Goal: Communication & Community: Answer question/provide support

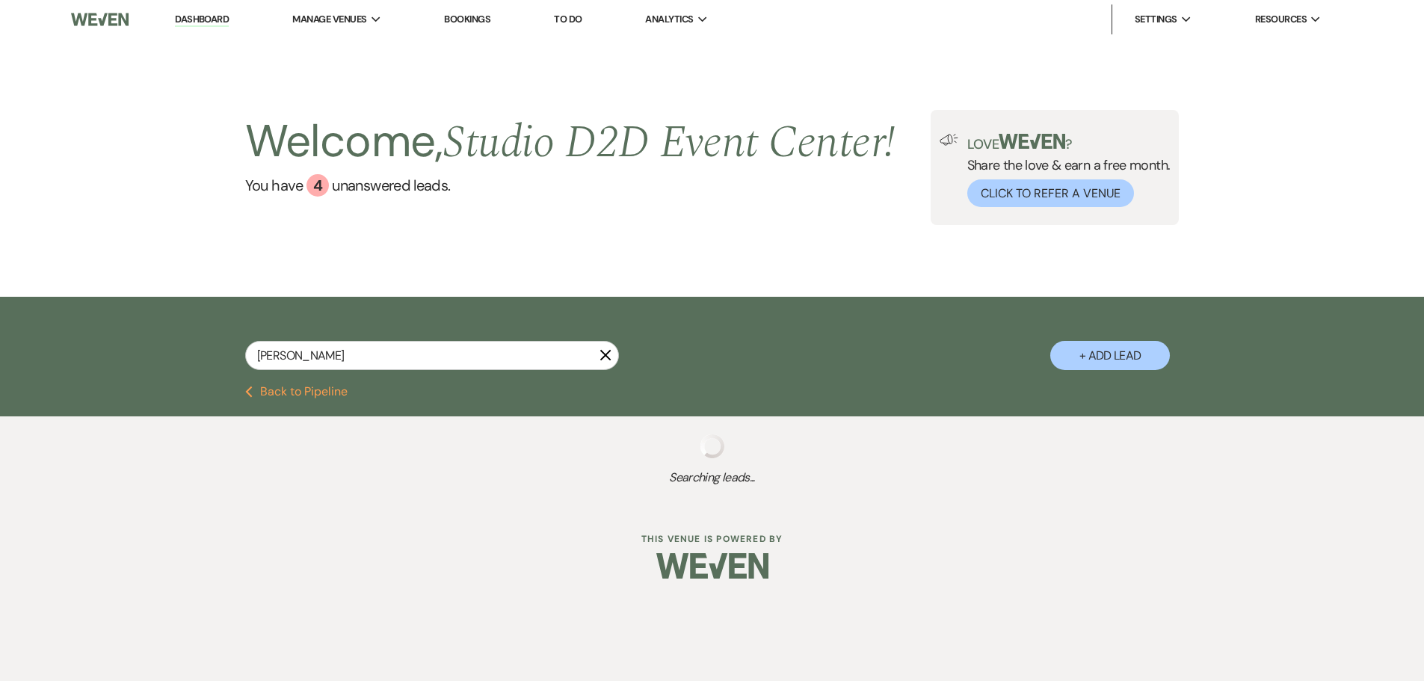
select select "5"
select select "8"
select select "1"
select select "5"
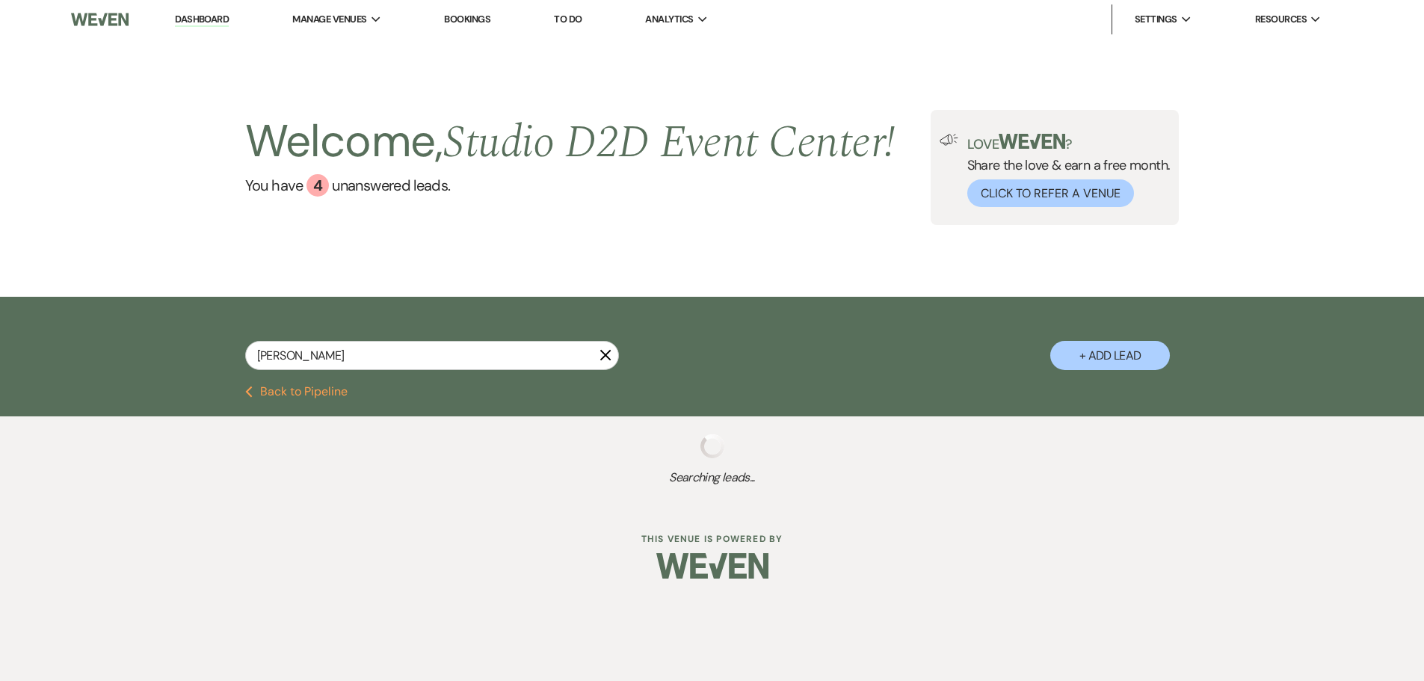
select select "5"
select select "8"
select select "4"
select select "8"
select select "4"
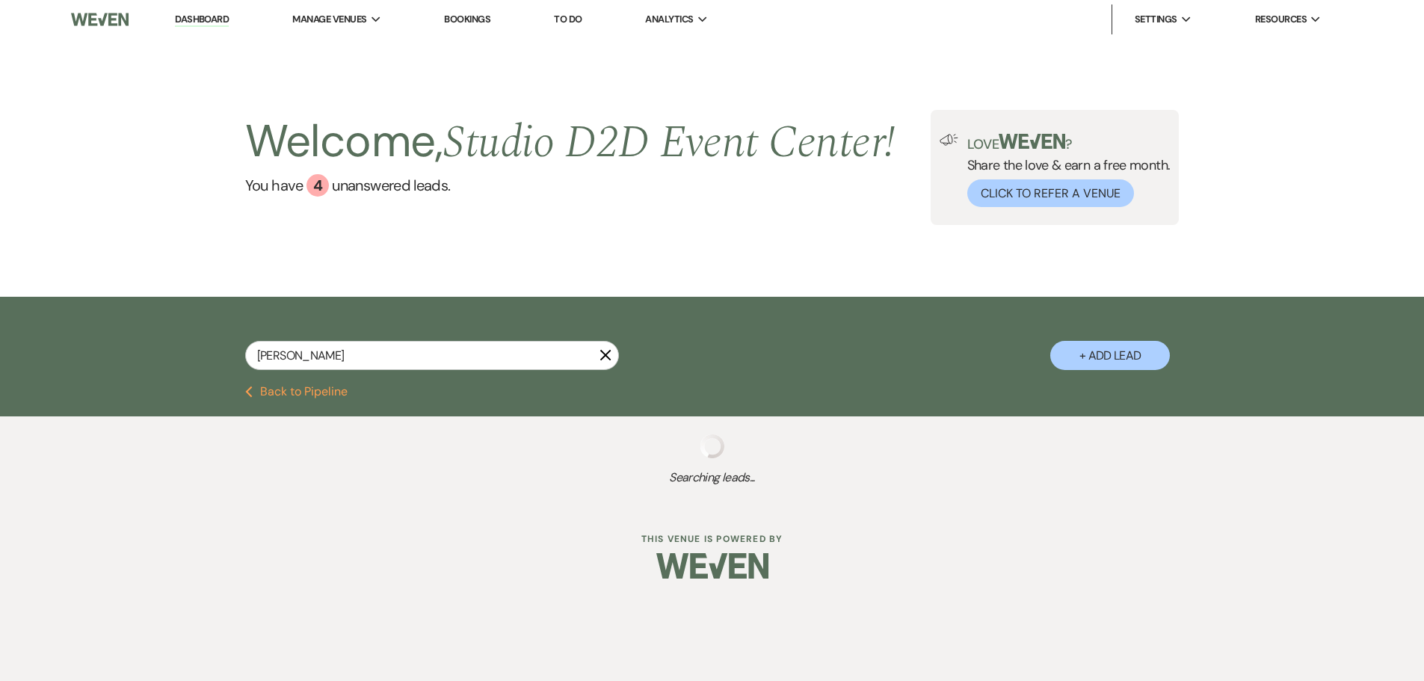
select select "8"
select select "6"
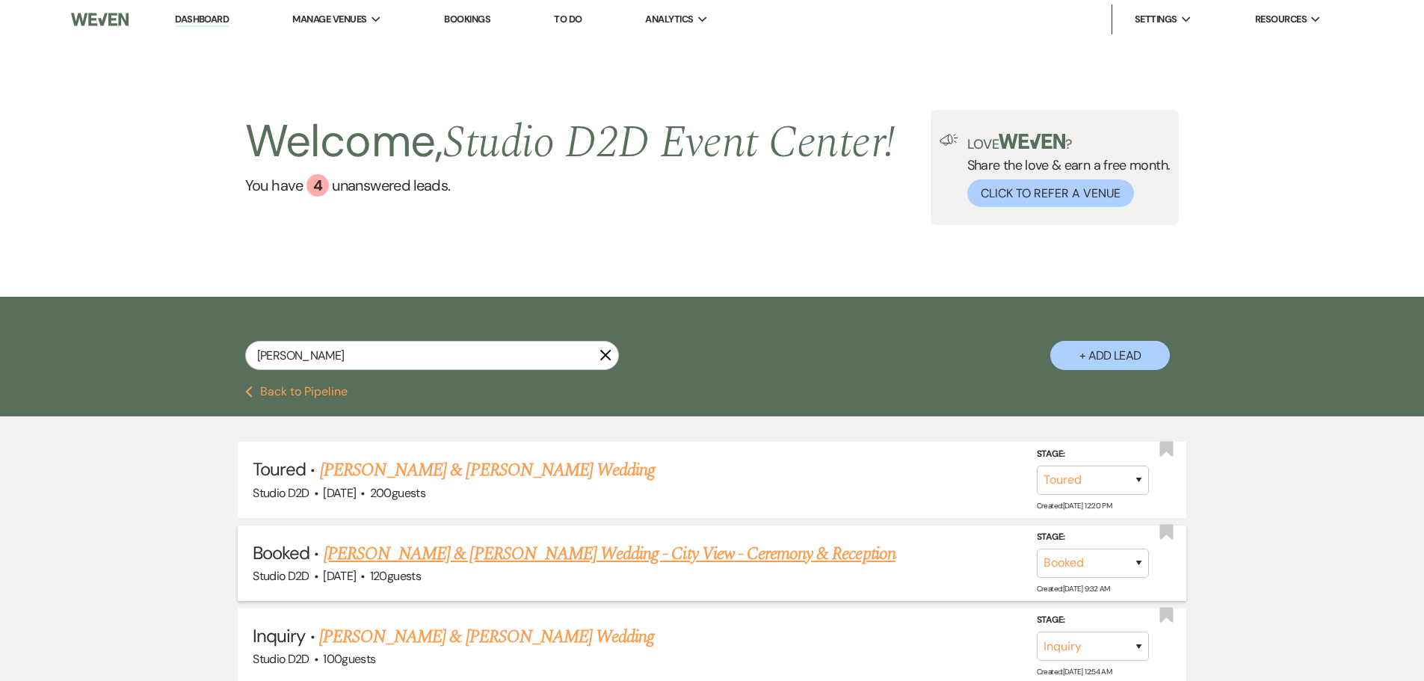
type input "katie"
click at [543, 559] on link "Katie Olshansky & Ben Nizyborski's Wedding - City View - Ceremony & Reception" at bounding box center [610, 553] width 572 height 27
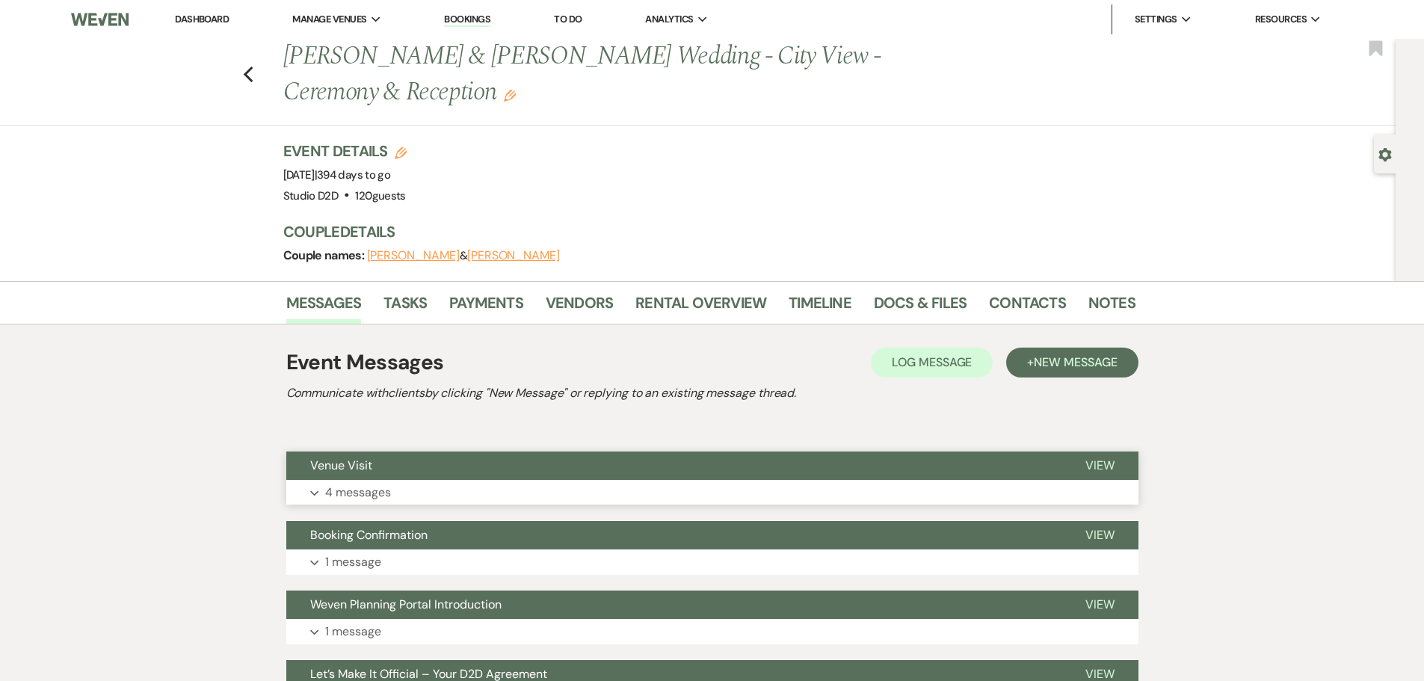
click at [392, 490] on button "Expand 4 messages" at bounding box center [712, 492] width 852 height 25
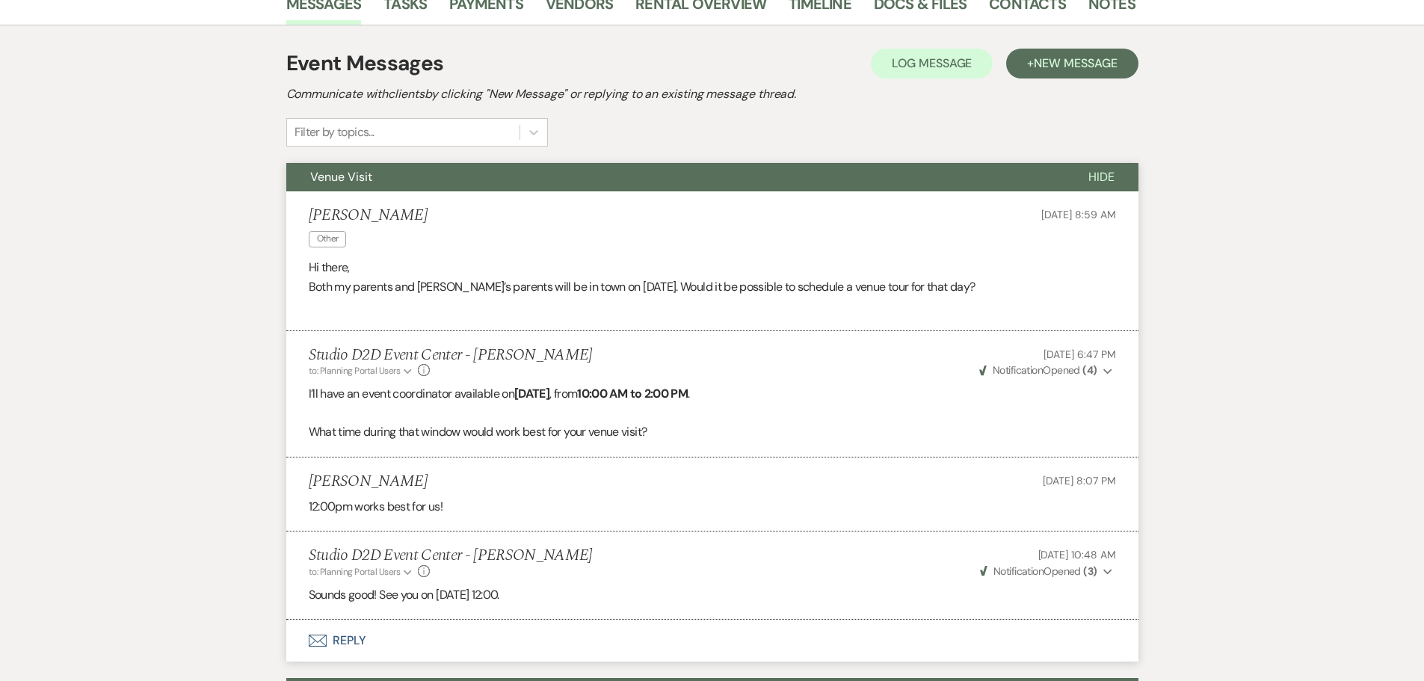
scroll to position [374, 0]
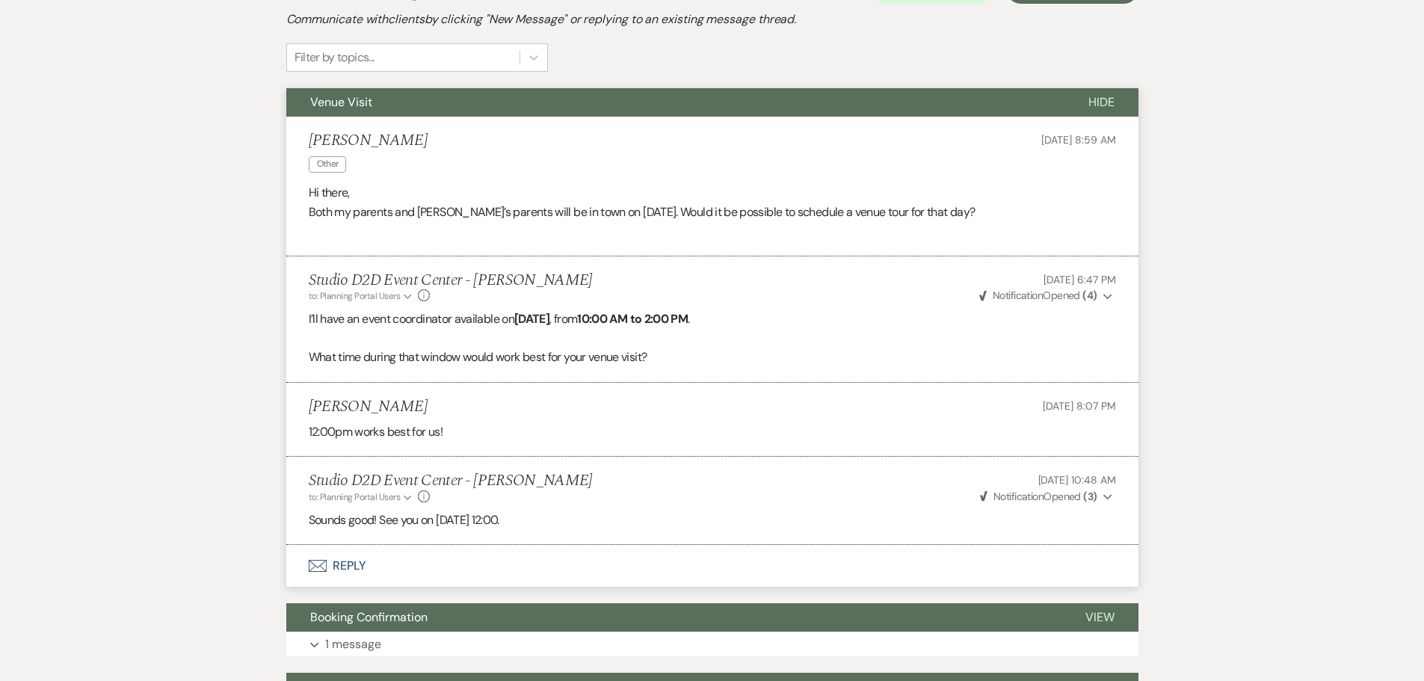
click at [657, 104] on button "Venue Visit" at bounding box center [675, 102] width 778 height 28
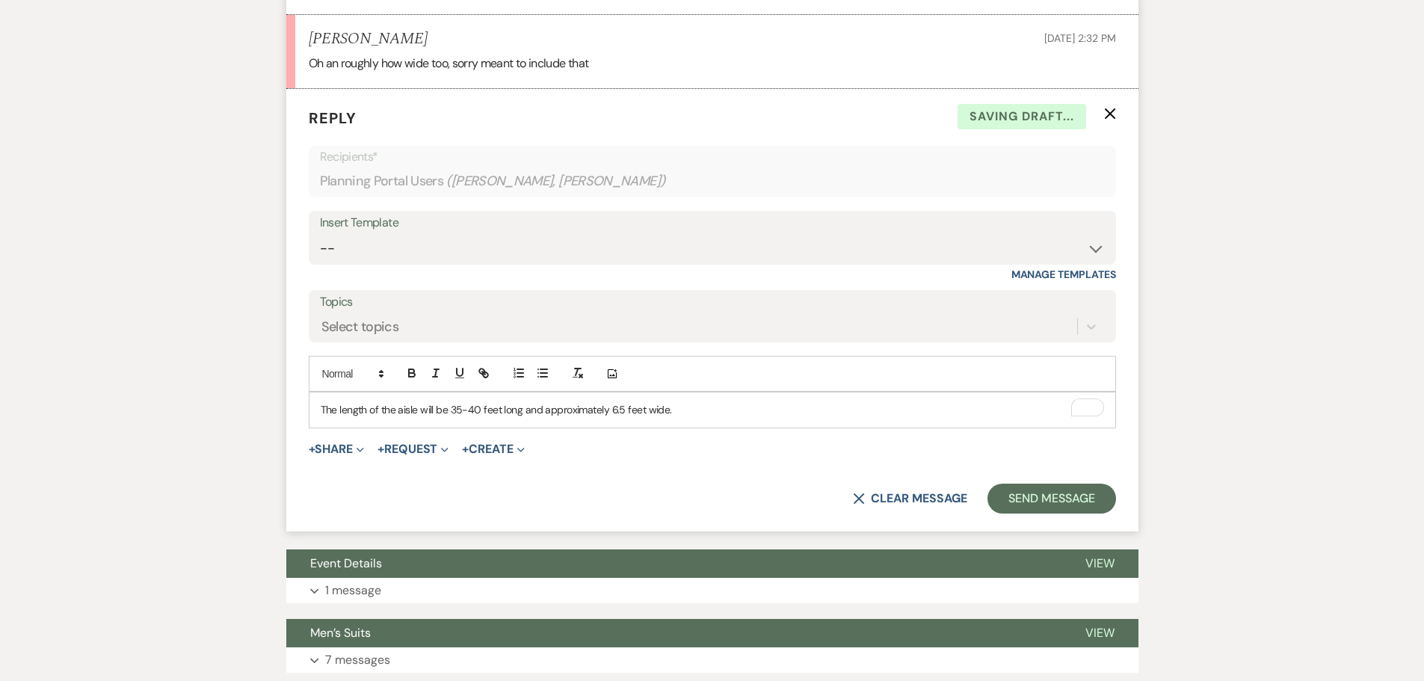
click at [339, 412] on p "The length of the aisle will be 35-40 feet long and approximately 6.5 feet wide." at bounding box center [712, 409] width 783 height 16
click at [431, 413] on p "The normal aisle length will be 35-40 feet long and approximately 6.5 feet wide." at bounding box center [712, 409] width 783 height 16
click at [448, 414] on p "The normal aisle length will be 35-40 feet long and approximately 6.5 feet wide." at bounding box center [712, 409] width 783 height 16
click at [1009, 502] on button "Send Message" at bounding box center [1051, 499] width 128 height 30
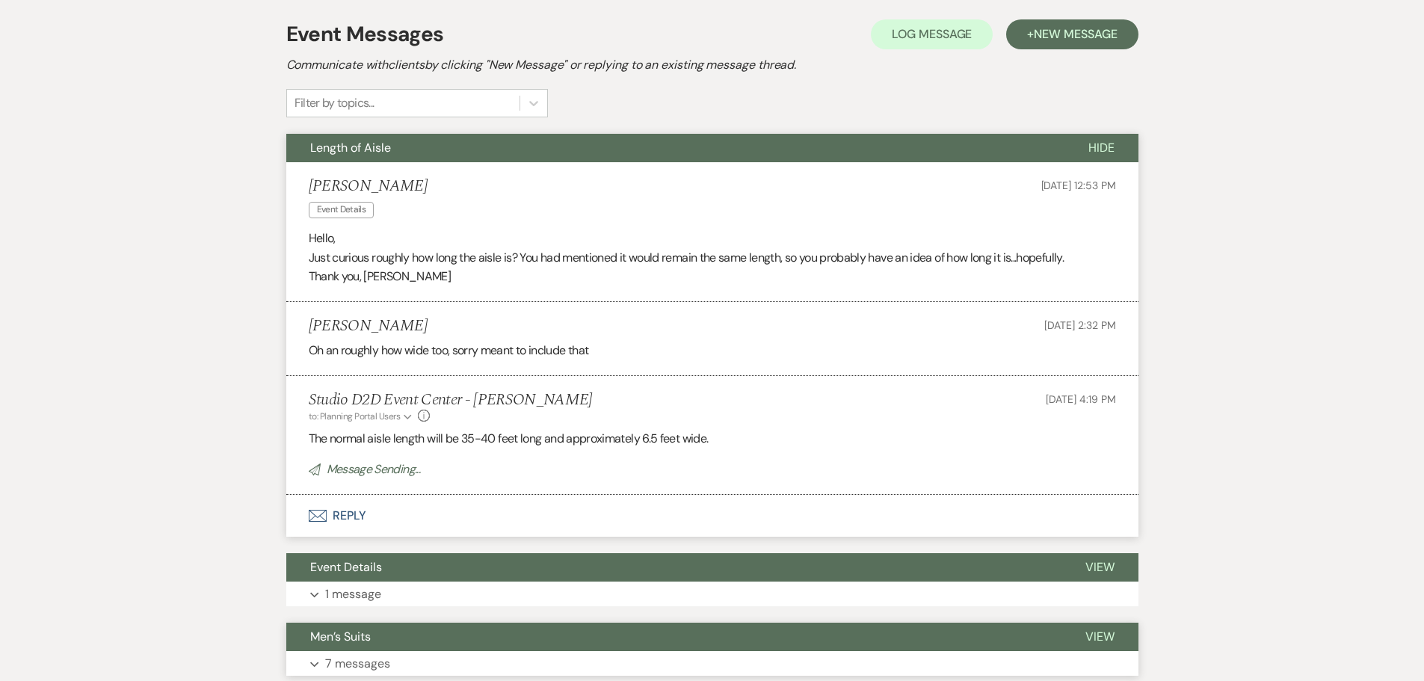
scroll to position [8, 0]
